Goal: Navigation & Orientation: Find specific page/section

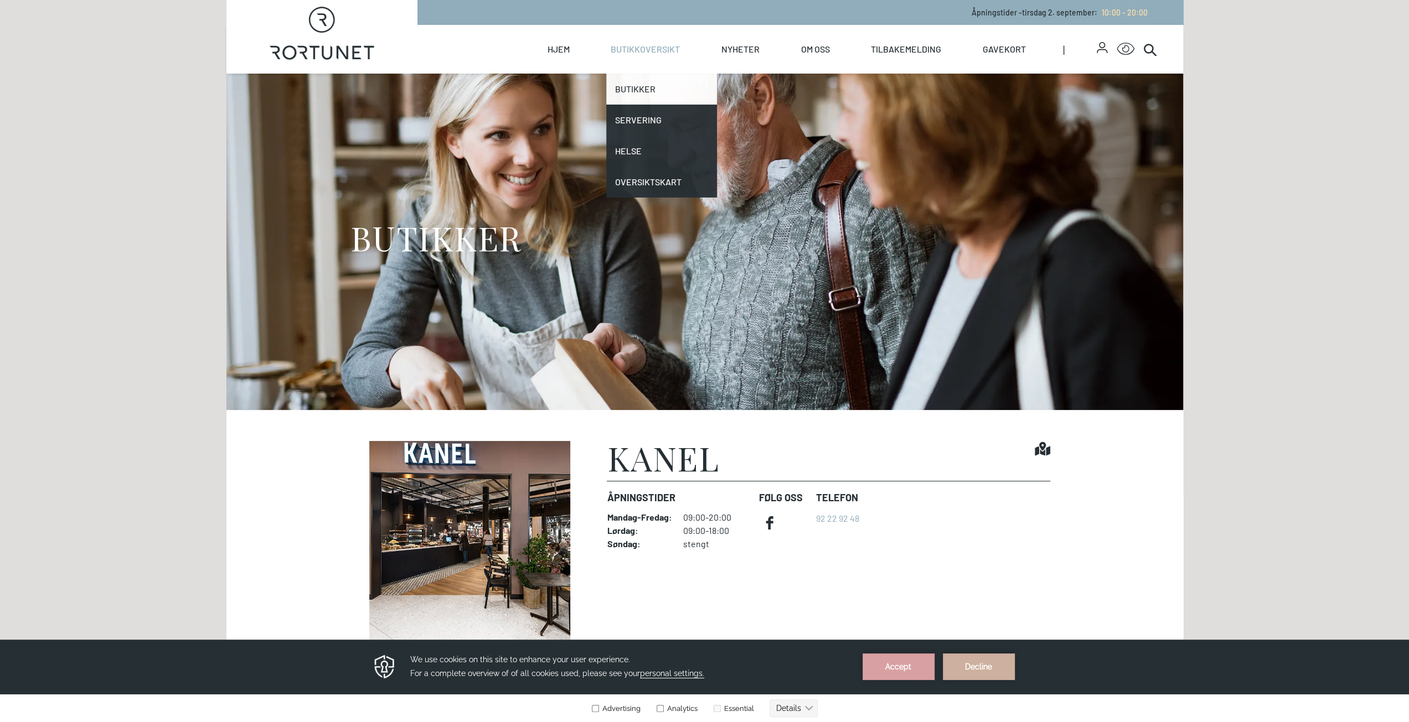
click at [629, 86] on link "Butikker" at bounding box center [661, 89] width 111 height 31
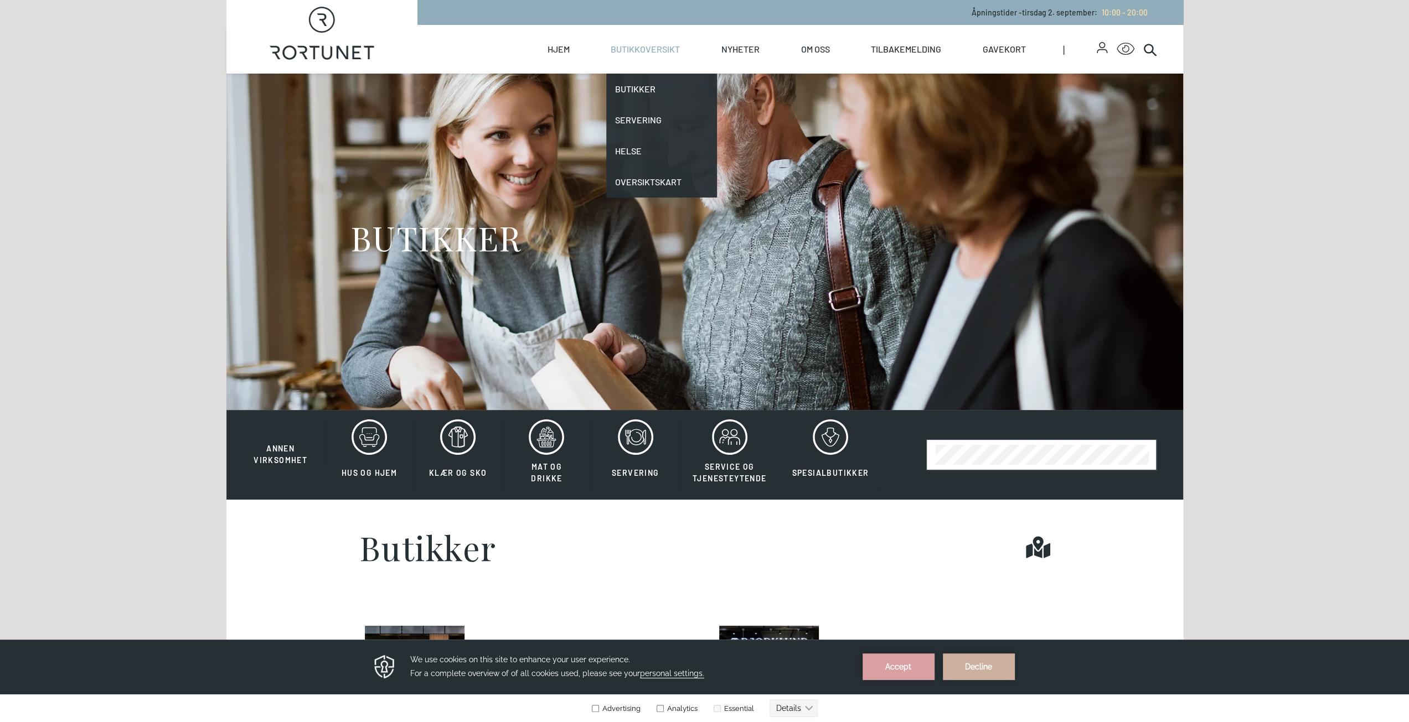
click at [653, 55] on link "Butikkoversikt" at bounding box center [645, 49] width 69 height 49
click at [641, 121] on link "Servering" at bounding box center [661, 120] width 111 height 31
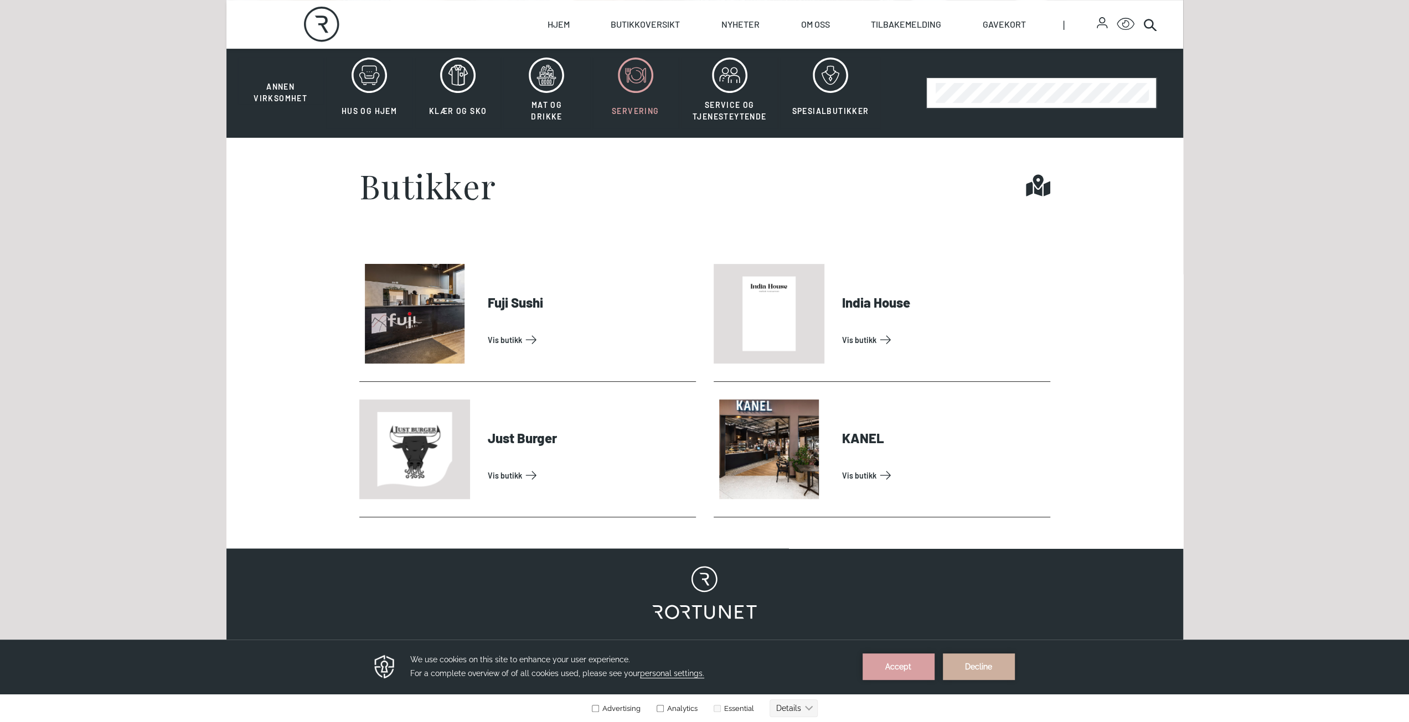
scroll to position [369, 0]
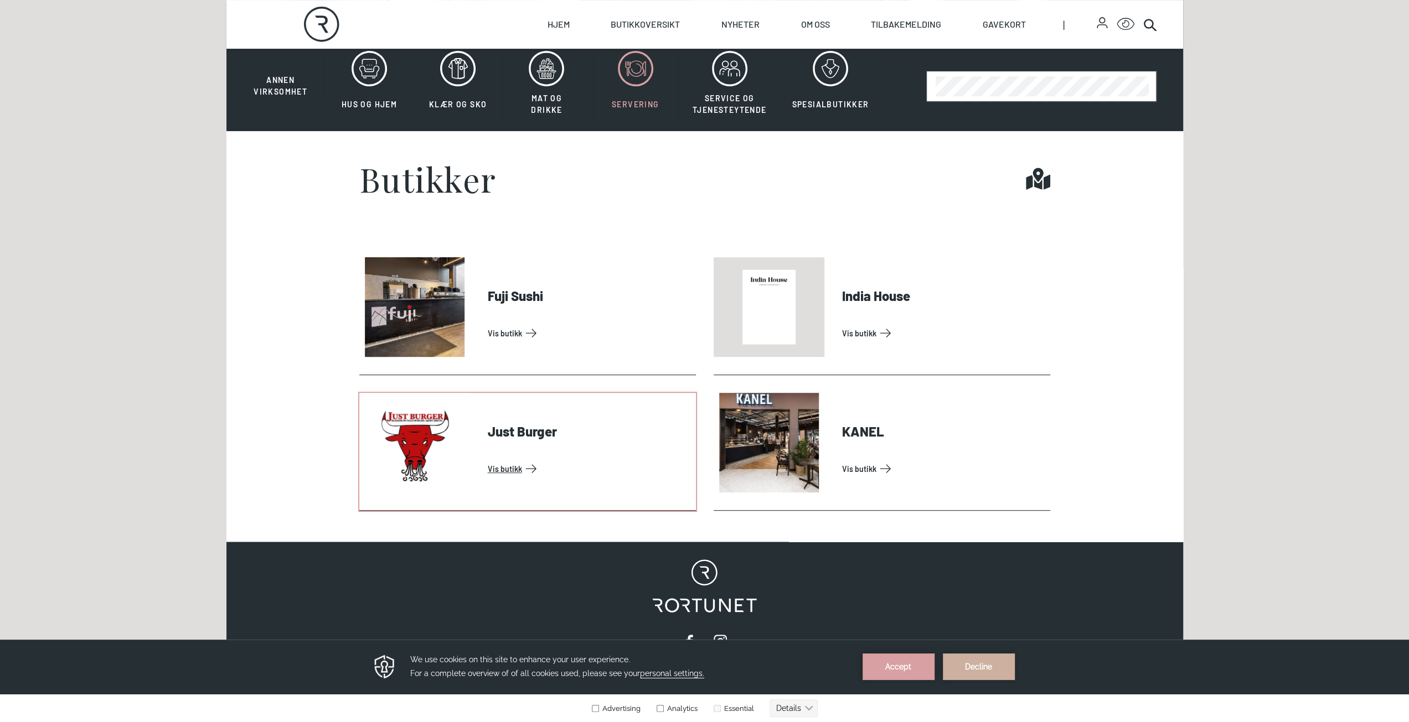
click at [501, 470] on link "Vis butikk" at bounding box center [590, 469] width 204 height 18
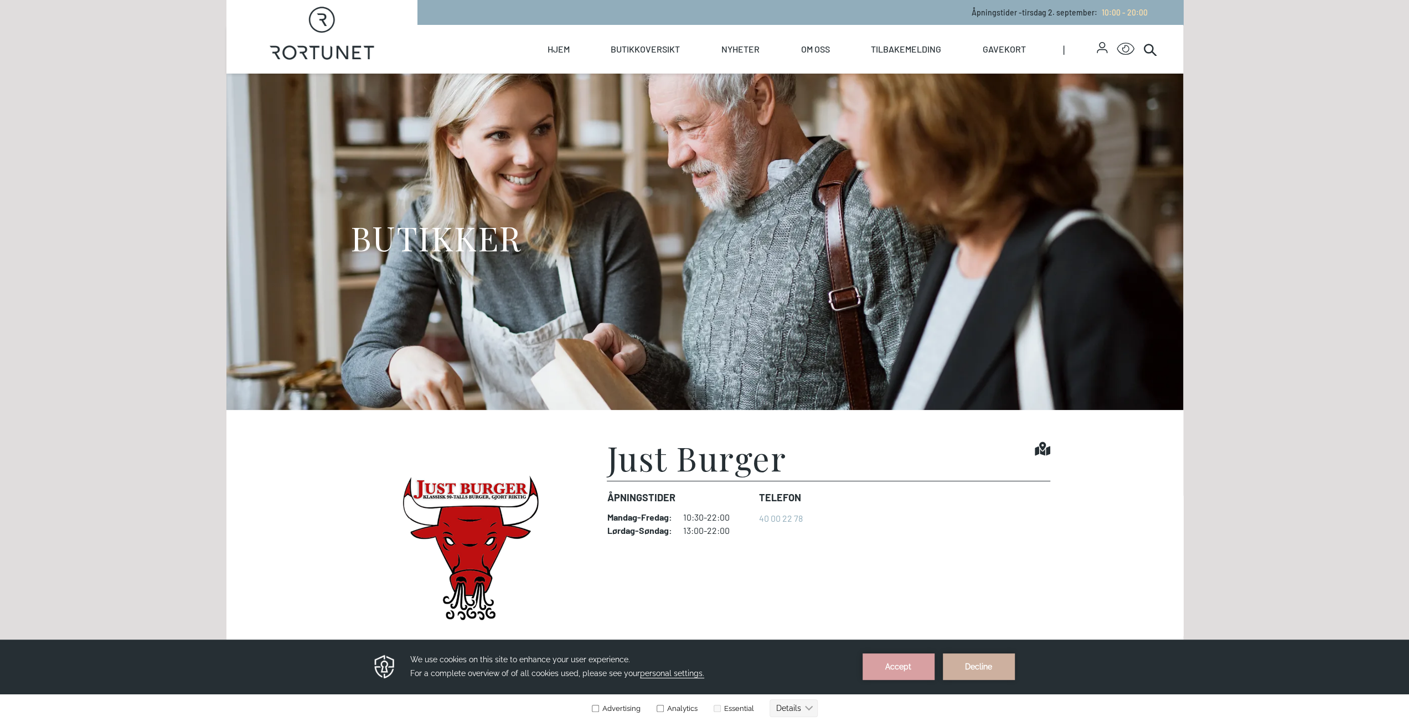
scroll to position [184, 0]
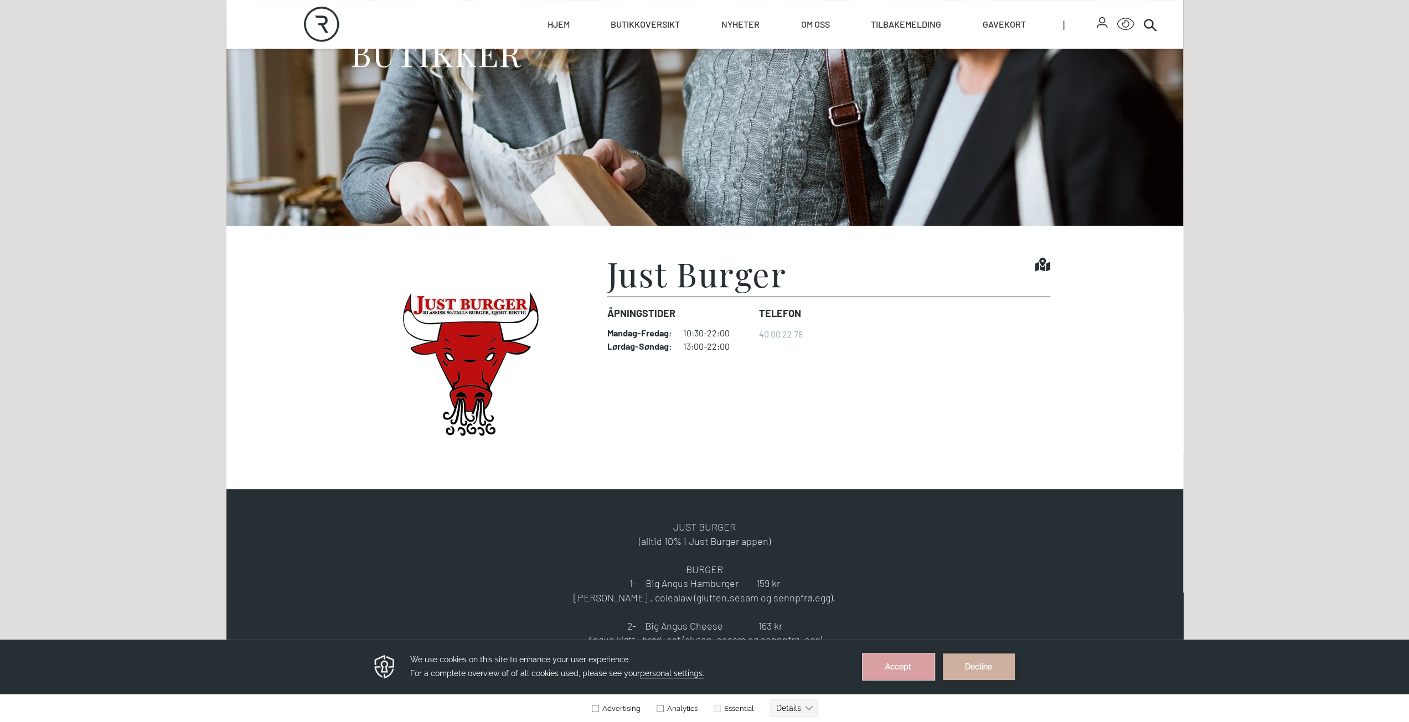
click at [902, 674] on button "Accept" at bounding box center [898, 667] width 72 height 27
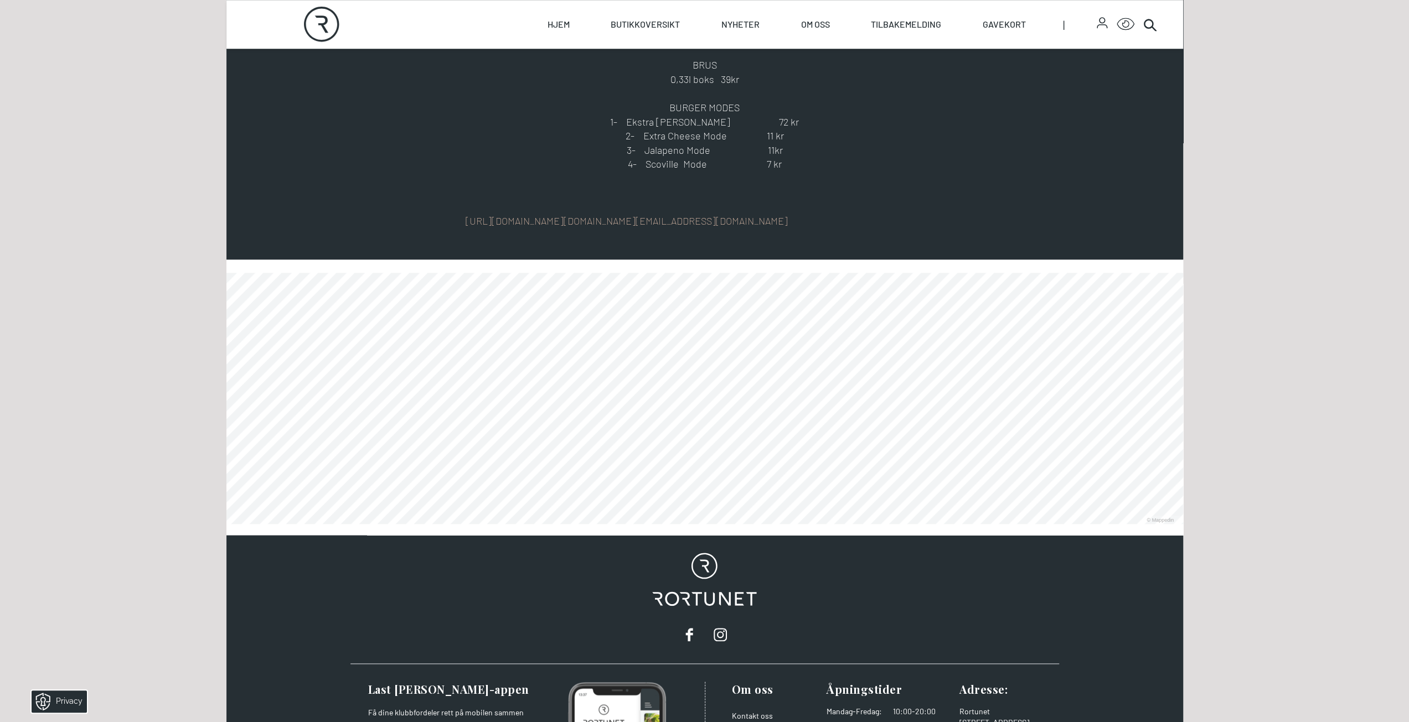
scroll to position [922, 0]
